Goal: Transaction & Acquisition: Purchase product/service

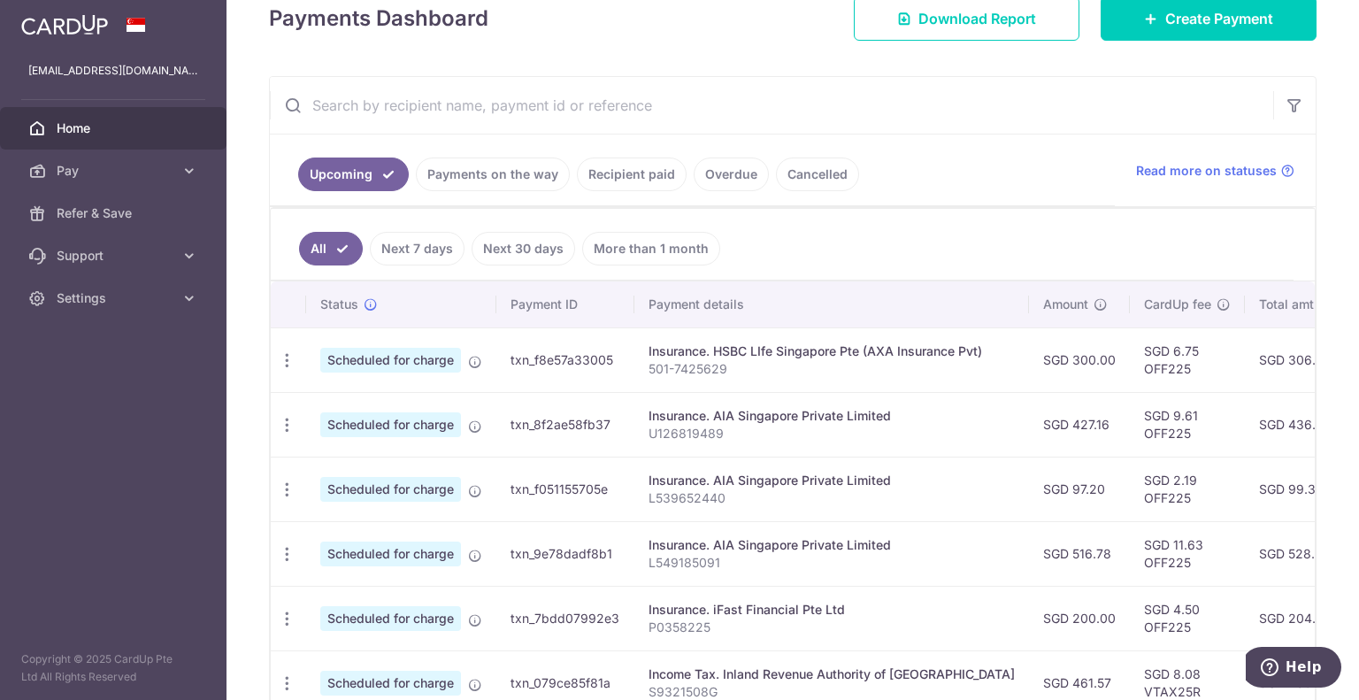
click at [510, 174] on link "Payments on the way" at bounding box center [493, 174] width 154 height 34
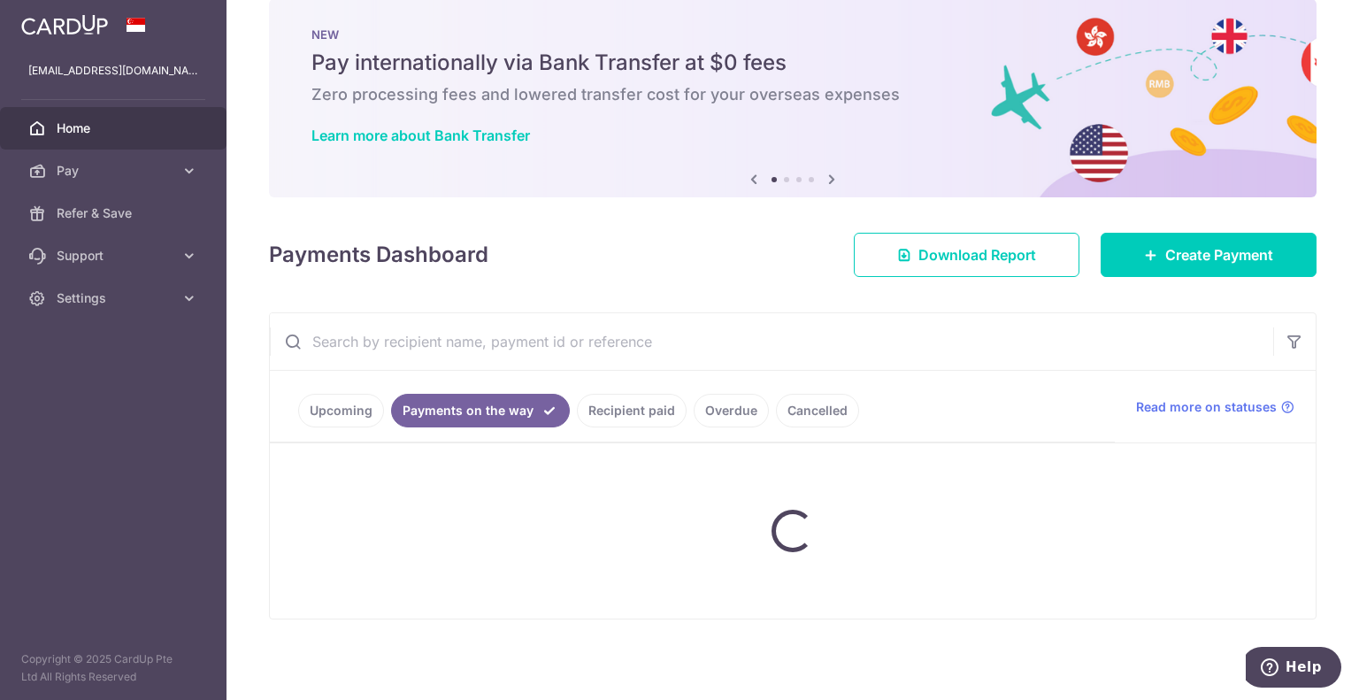
scroll to position [40, 0]
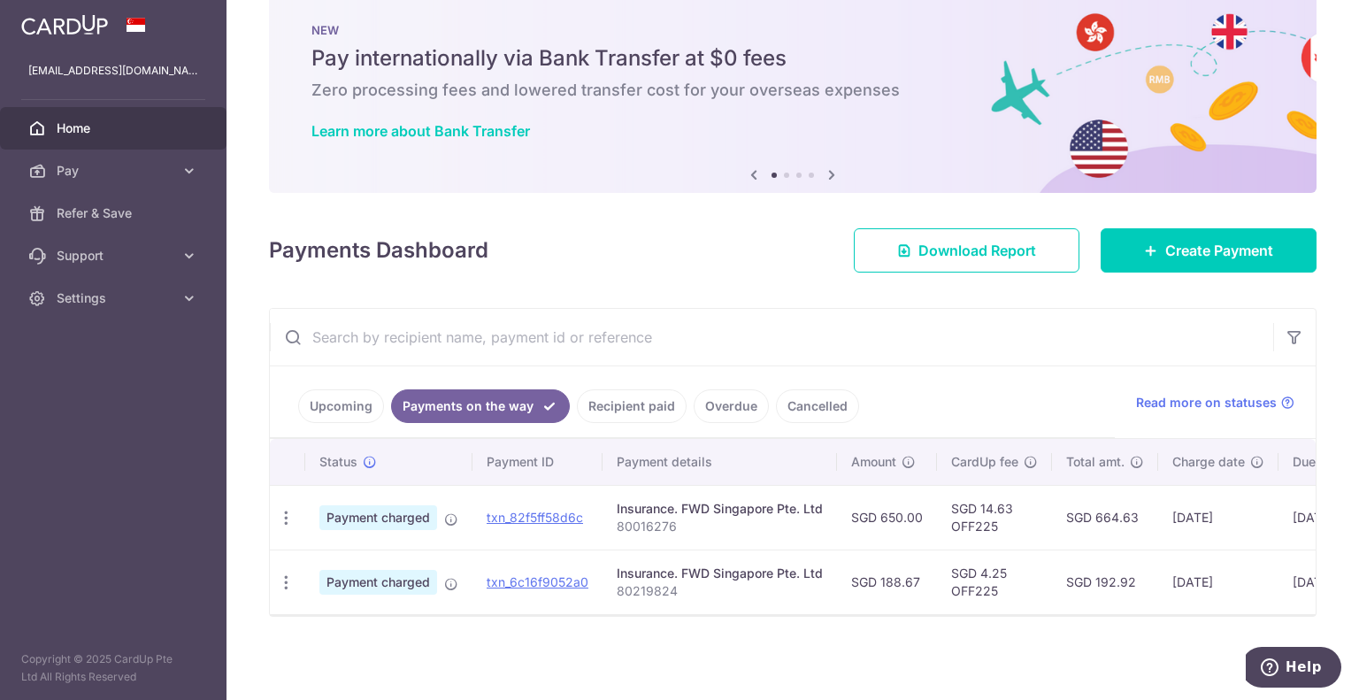
click at [368, 401] on link "Upcoming" at bounding box center [341, 406] width 86 height 34
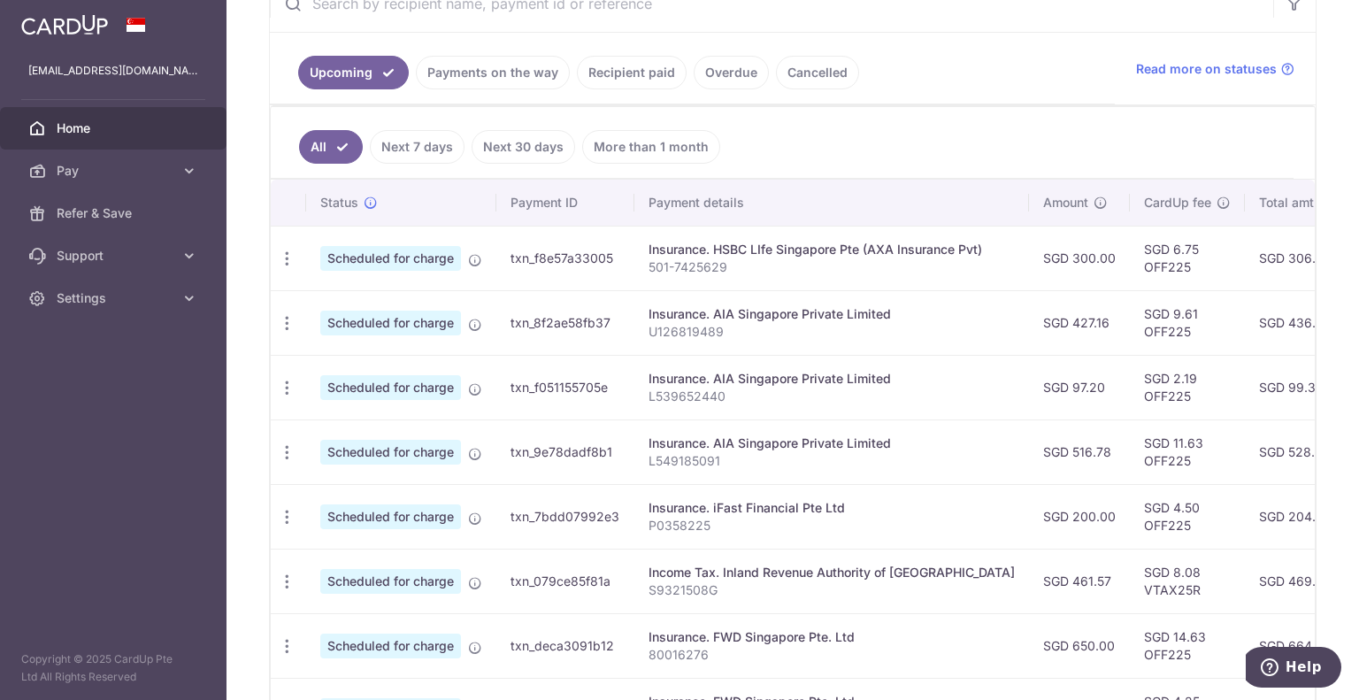
scroll to position [177, 0]
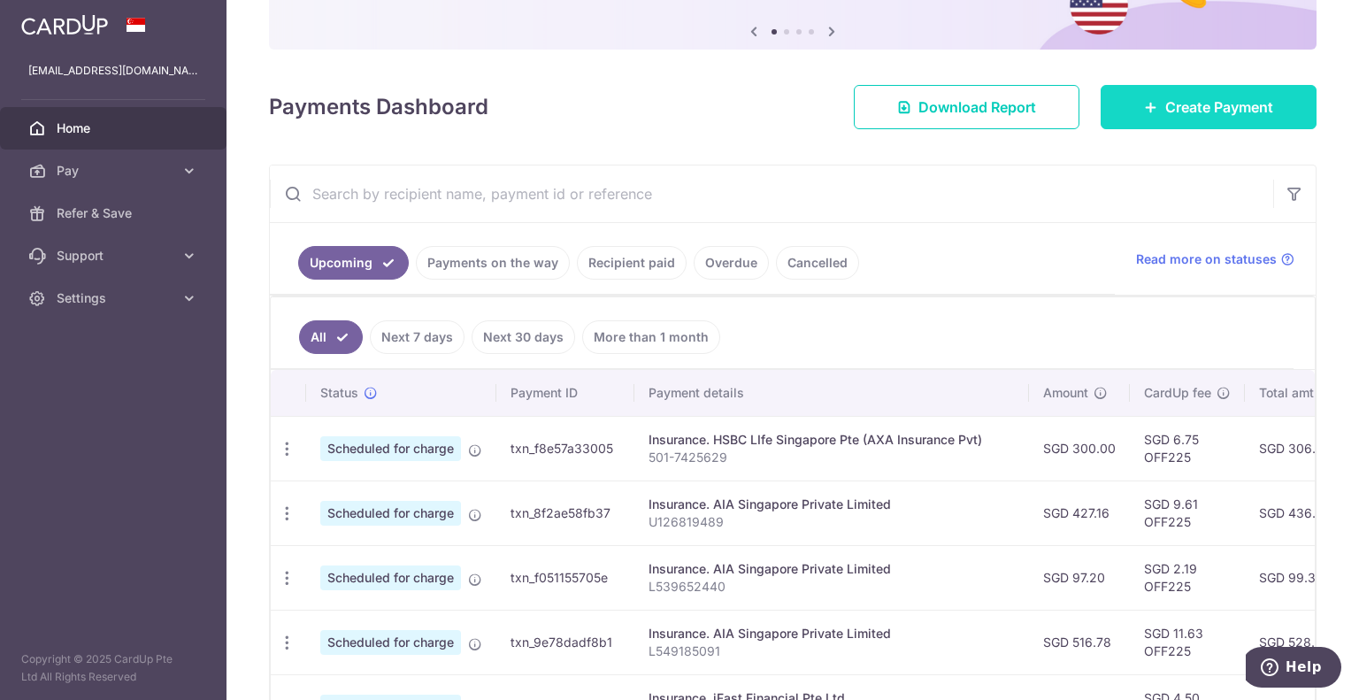
click at [1180, 117] on span "Create Payment" at bounding box center [1219, 106] width 108 height 21
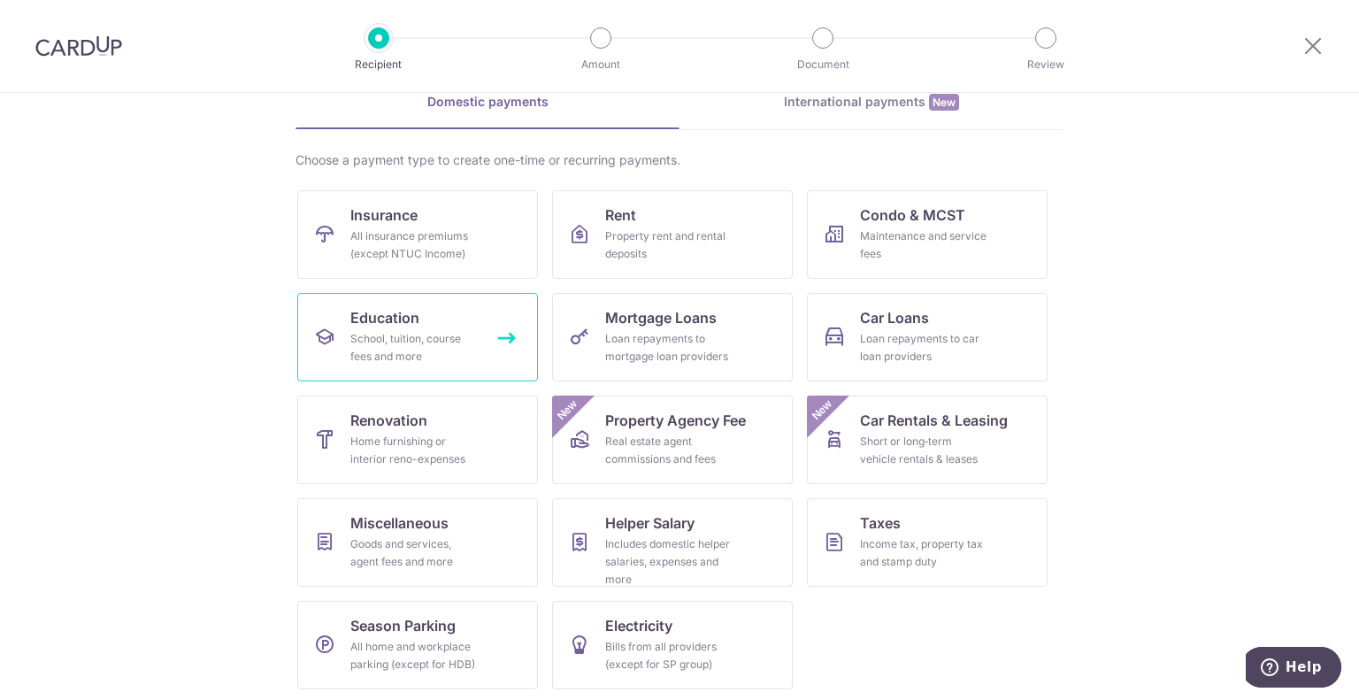
scroll to position [91, 0]
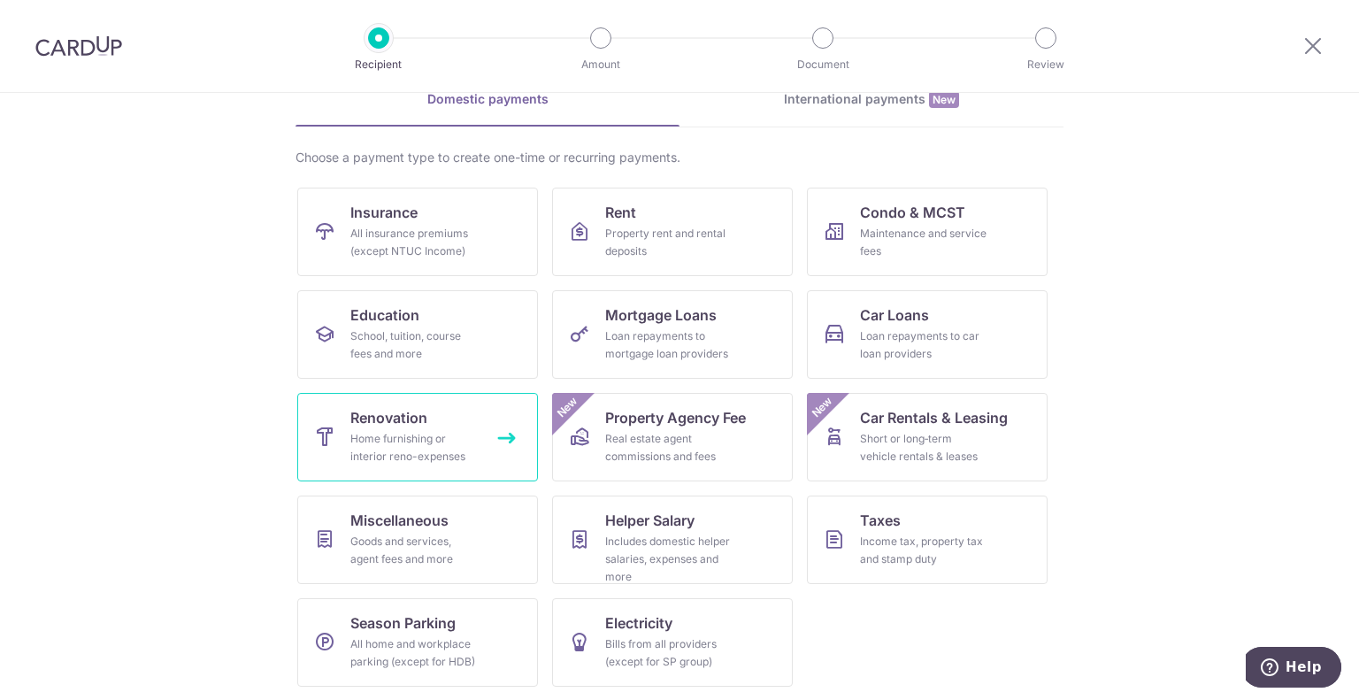
click at [426, 444] on div "Home furnishing or interior reno-expenses" at bounding box center [413, 447] width 127 height 35
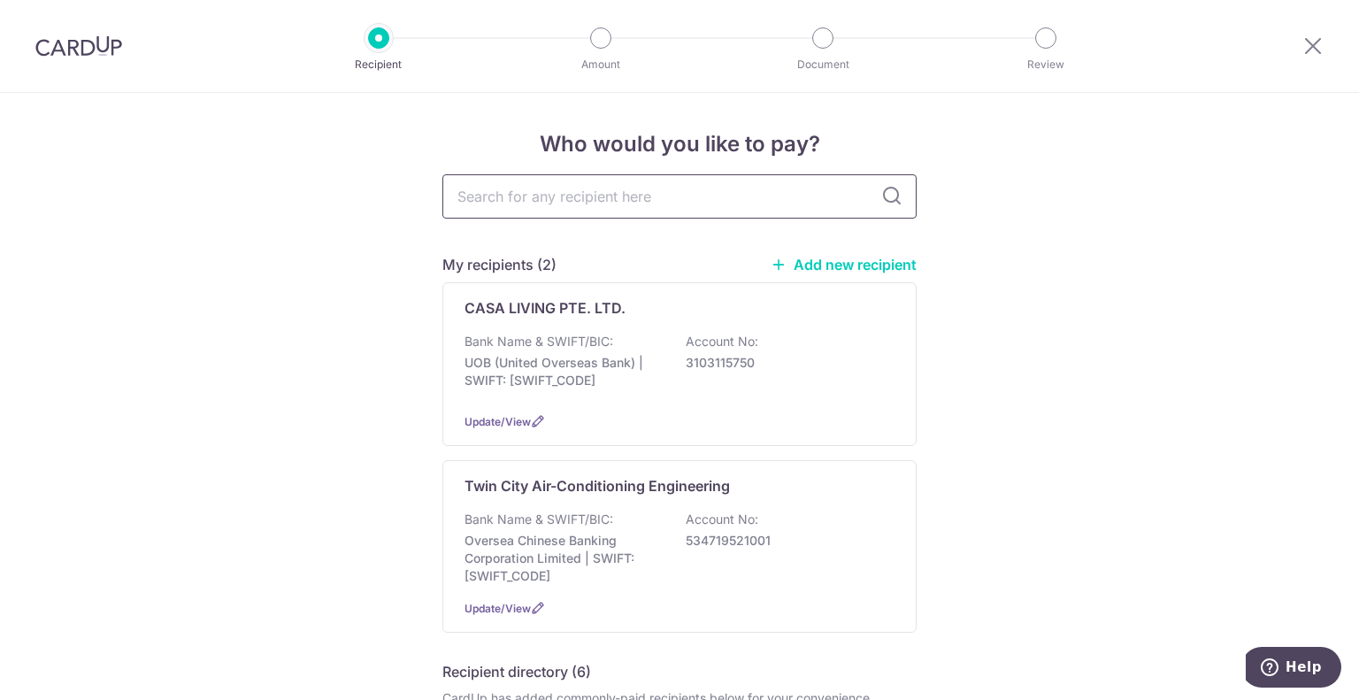
click at [553, 200] on input "text" at bounding box center [679, 196] width 474 height 44
click at [839, 265] on link "Add new recipient" at bounding box center [844, 265] width 146 height 18
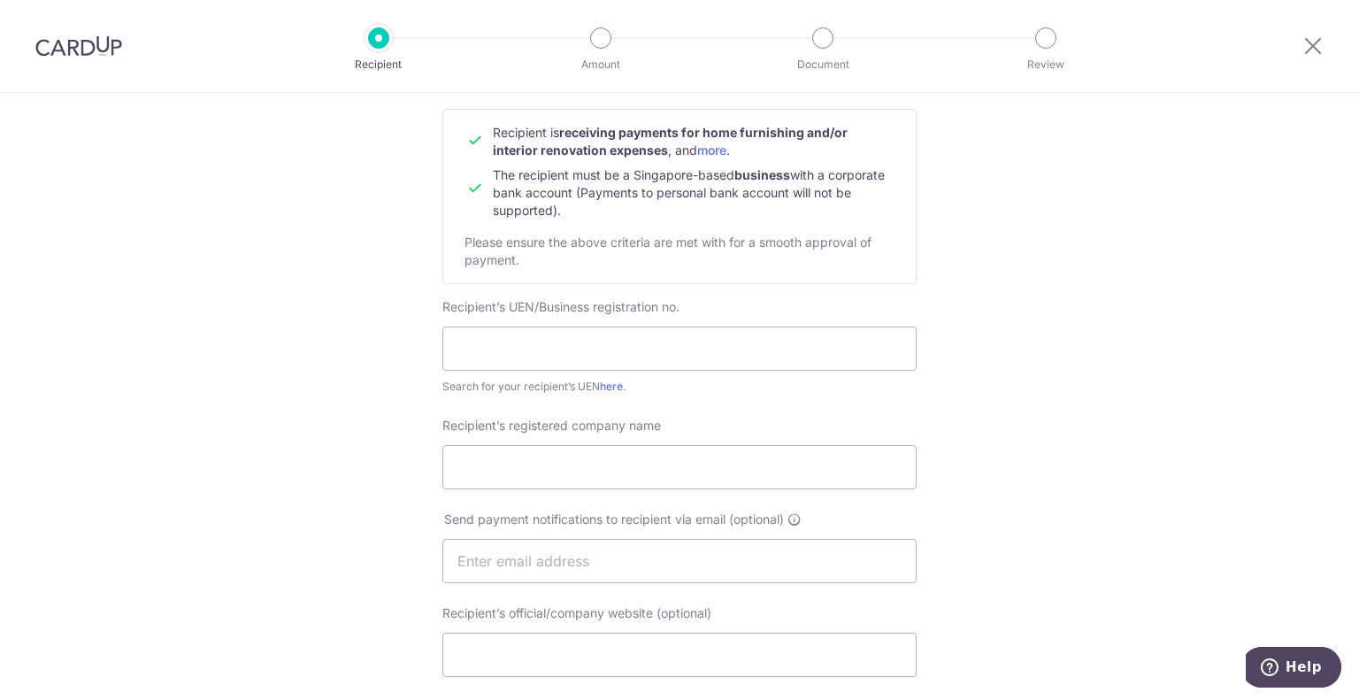
scroll to position [177, 0]
click at [536, 346] on input "text" at bounding box center [679, 347] width 474 height 44
click at [1063, 248] on div "Who would you like to pay? Your recipient does not need a CardUp account to rec…" at bounding box center [679, 581] width 1359 height 1331
click at [543, 347] on input "text" at bounding box center [679, 347] width 474 height 44
paste input "52817129A"
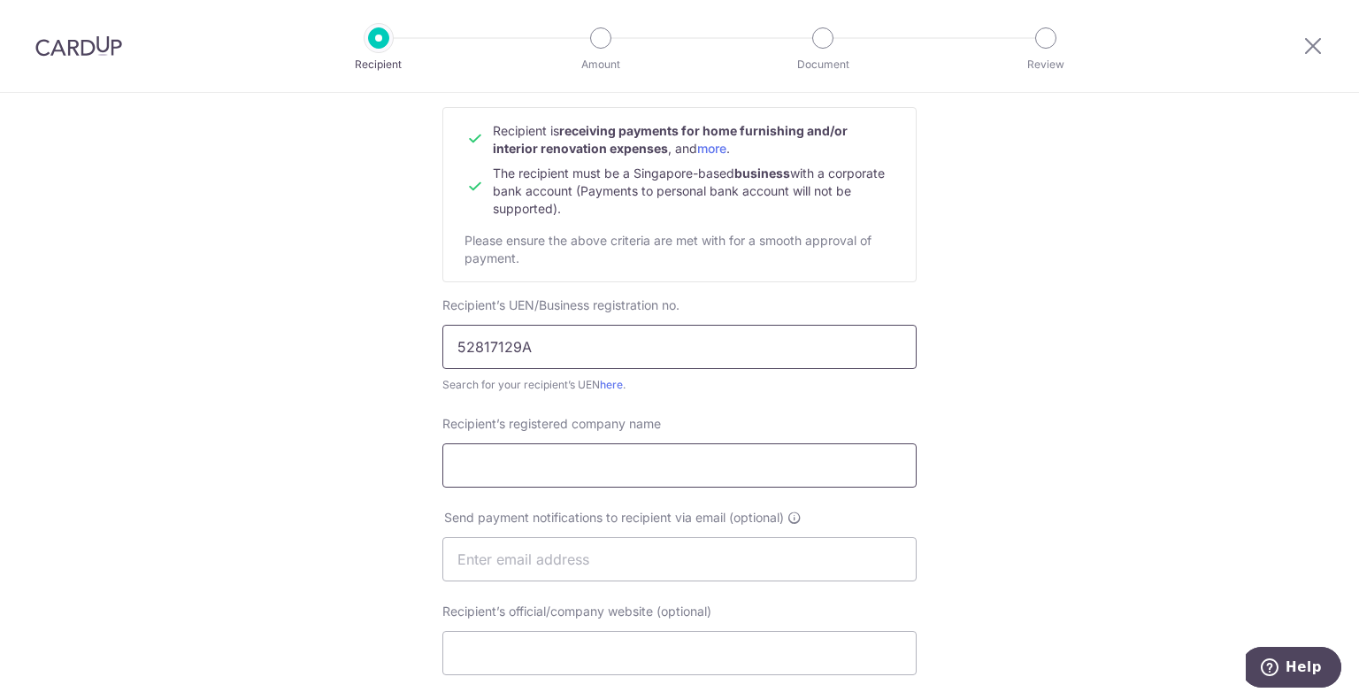
type input "52817129A"
click at [716, 468] on input "Recipient’s registered company name" at bounding box center [679, 465] width 474 height 44
paste input "WEI YOU ELECTRICAL AND PLUMBING SERVICES"
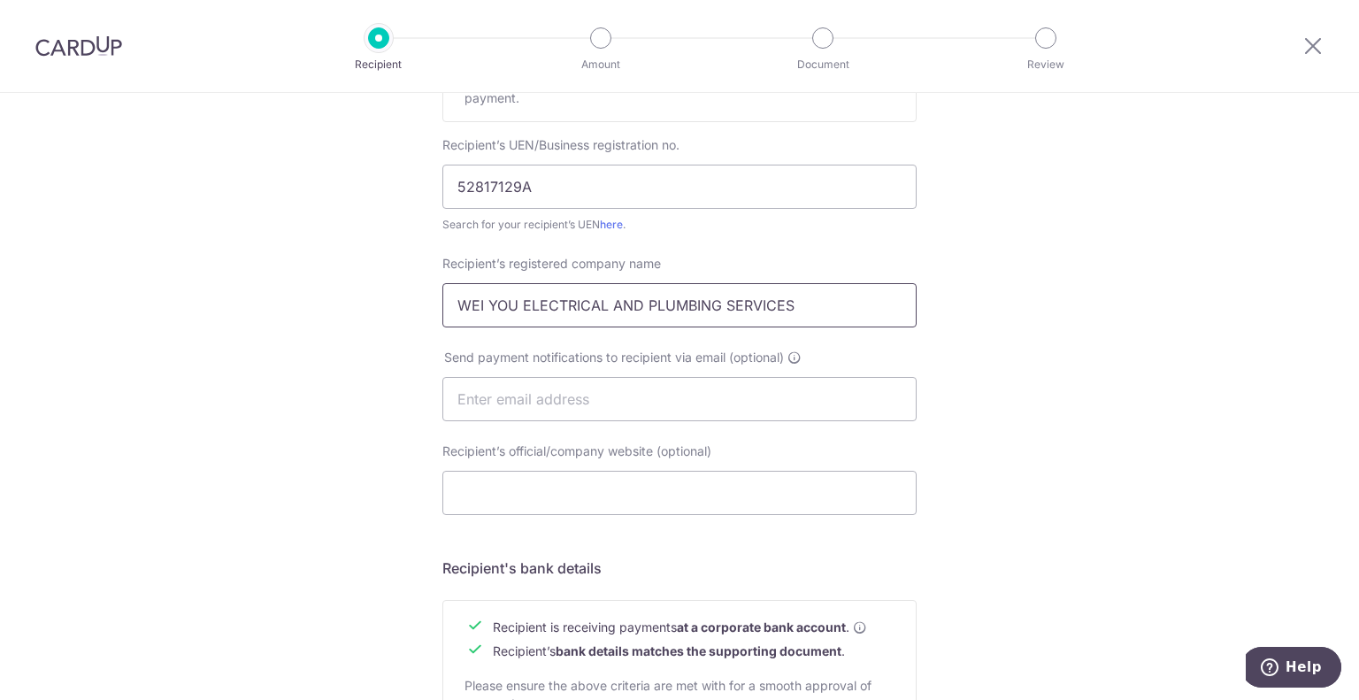
scroll to position [354, 0]
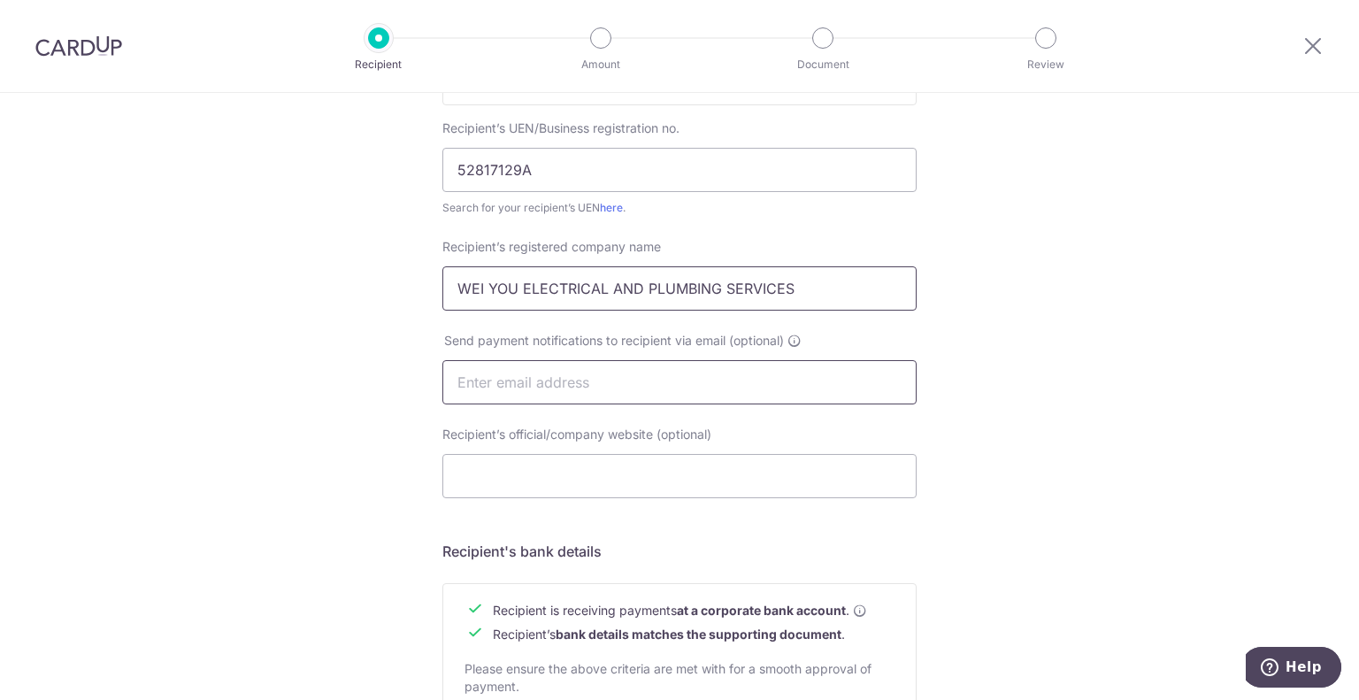
type input "WEI YOU ELECTRICAL AND PLUMBING SERVICES"
click at [742, 384] on input "text" at bounding box center [679, 382] width 474 height 44
click at [615, 204] on link "here" at bounding box center [611, 207] width 23 height 13
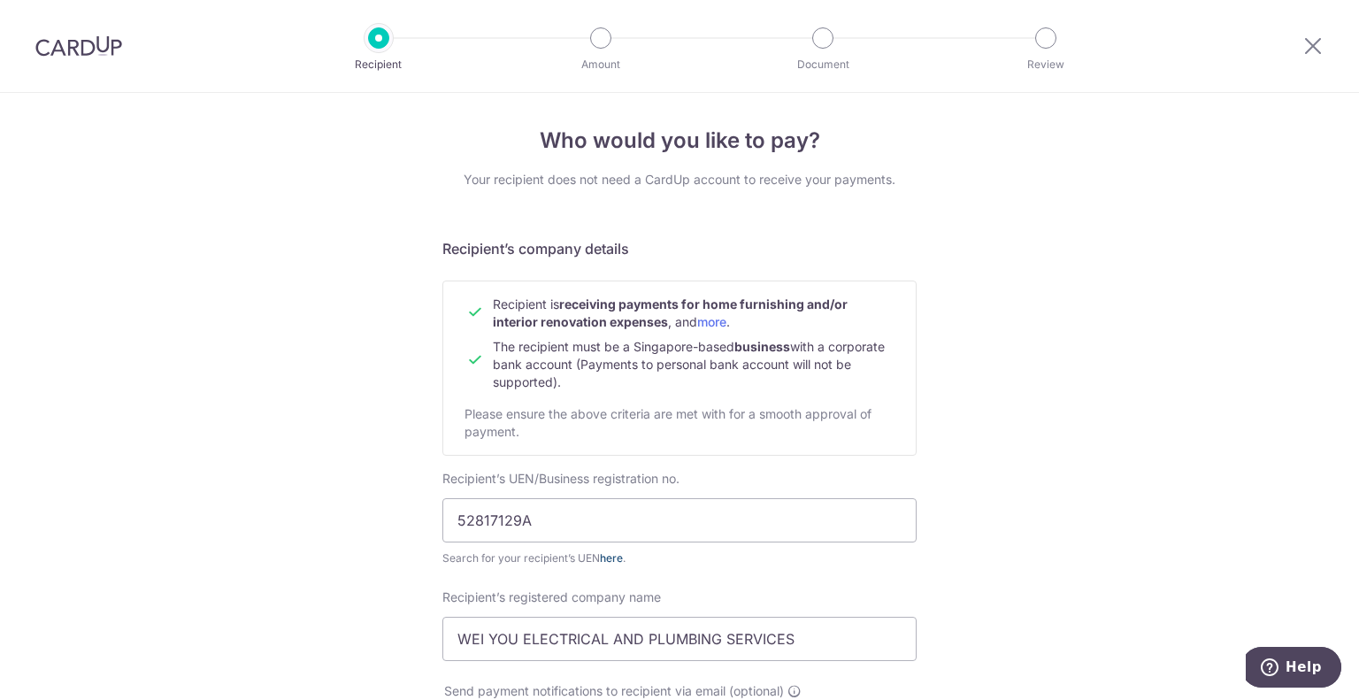
scroll to position [0, 0]
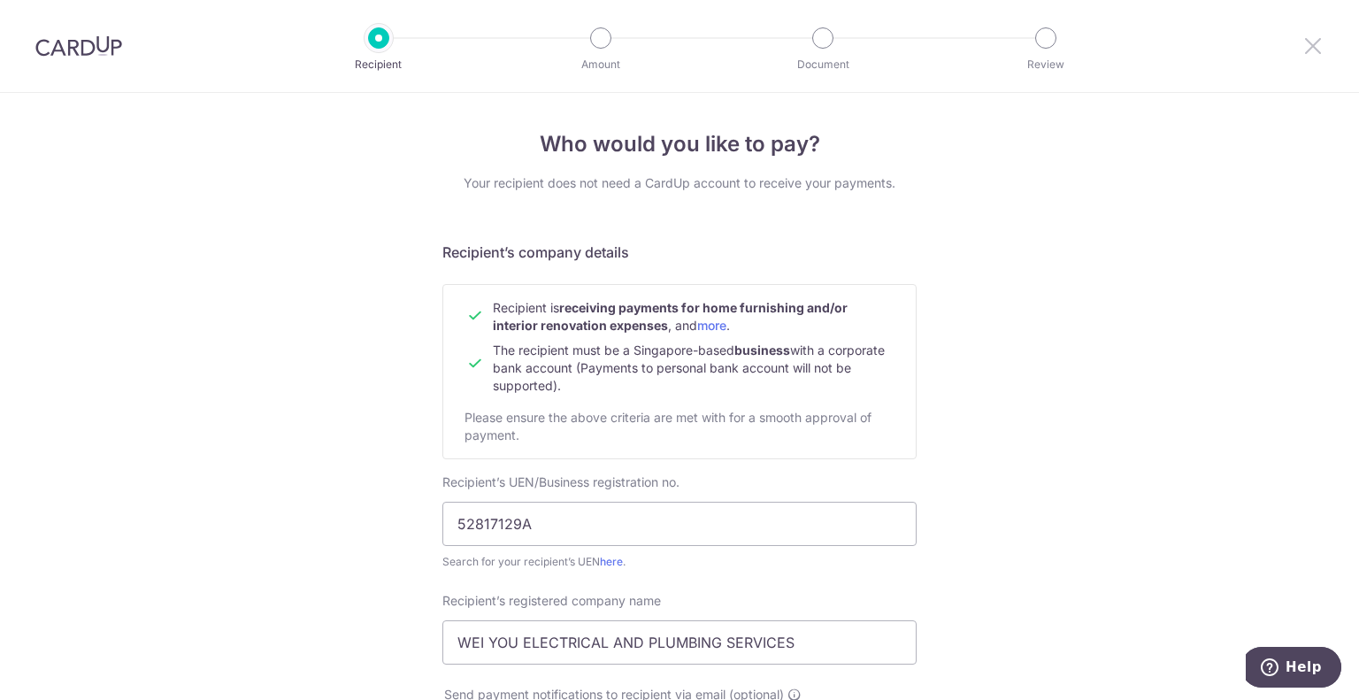
click at [1322, 42] on icon at bounding box center [1312, 46] width 21 height 22
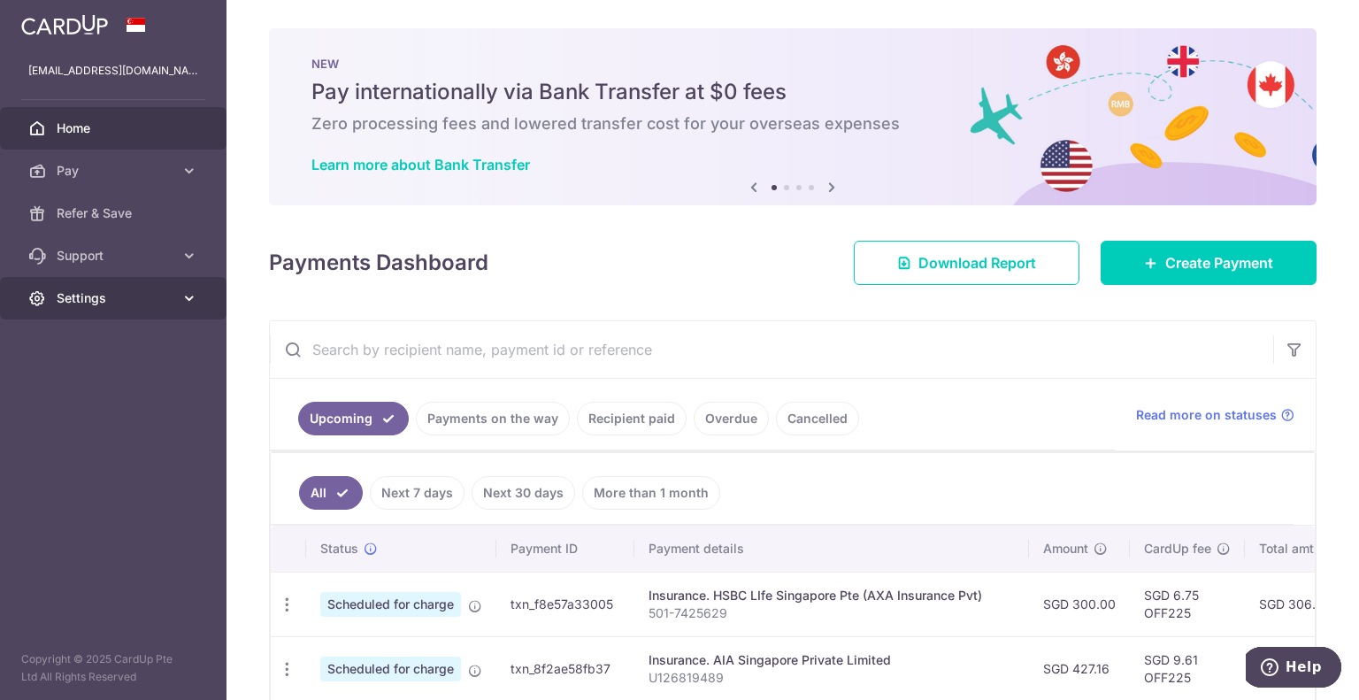
click at [111, 291] on span "Settings" at bounding box center [115, 298] width 117 height 18
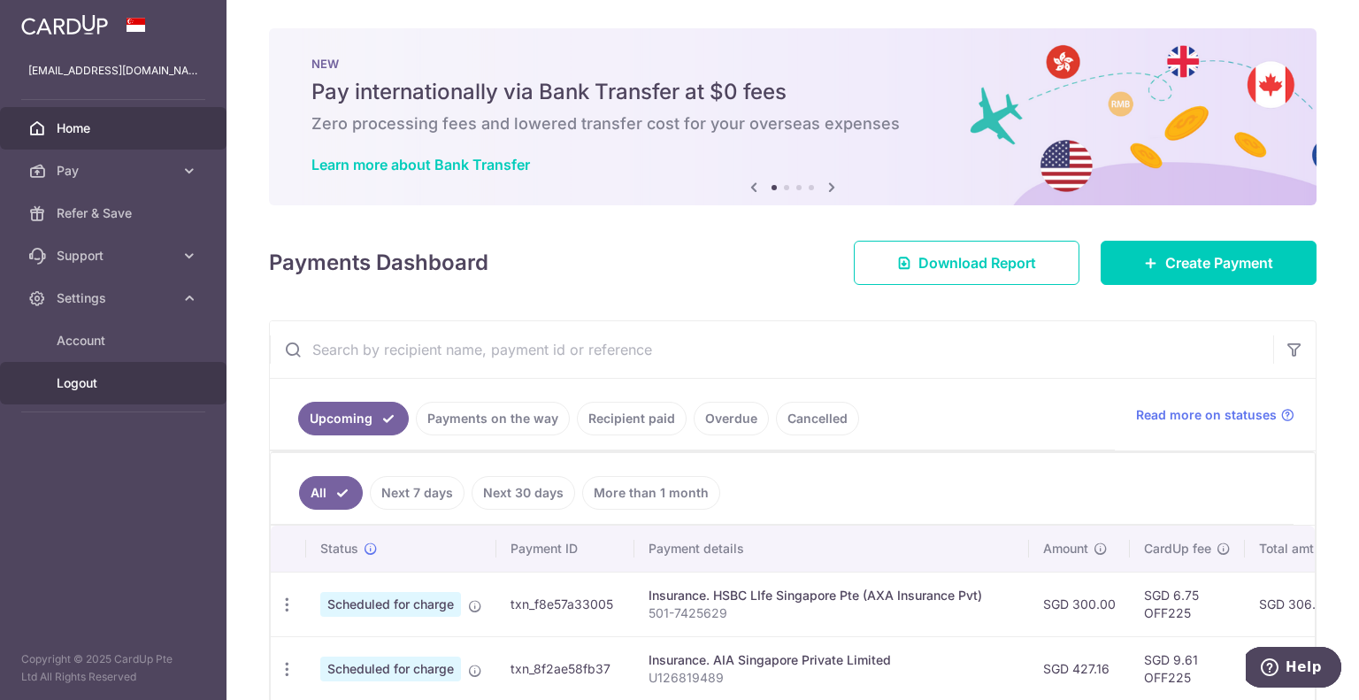
click at [95, 381] on span "Logout" at bounding box center [115, 383] width 117 height 18
